Goal: Task Accomplishment & Management: Manage account settings

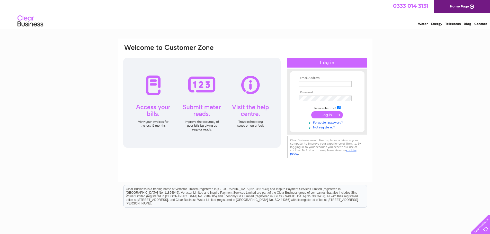
click at [319, 85] on input "text" at bounding box center [325, 84] width 53 height 6
type input "[EMAIL_ADDRESS][DOMAIN_NAME]"
click at [322, 114] on input "submit" at bounding box center [327, 114] width 32 height 7
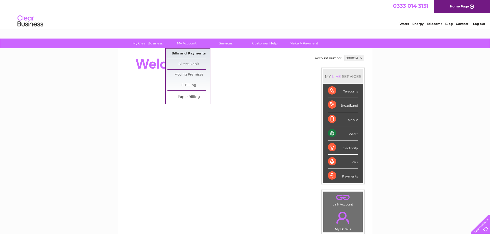
click at [187, 55] on link "Bills and Payments" at bounding box center [188, 54] width 42 height 10
